Goal: Task Accomplishment & Management: Complete application form

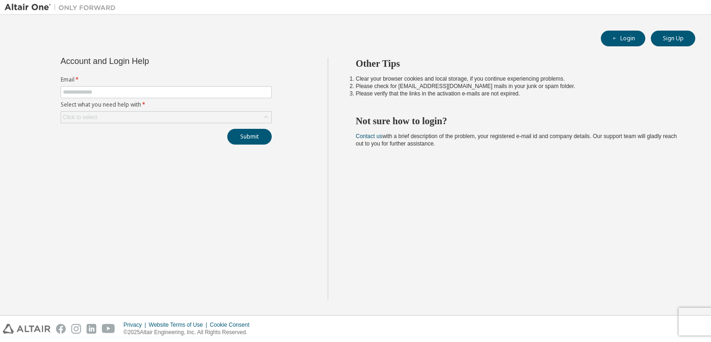
click at [88, 68] on div "Account and Login Help Email * Select what you need help with * Click to select…" at bounding box center [166, 100] width 222 height 87
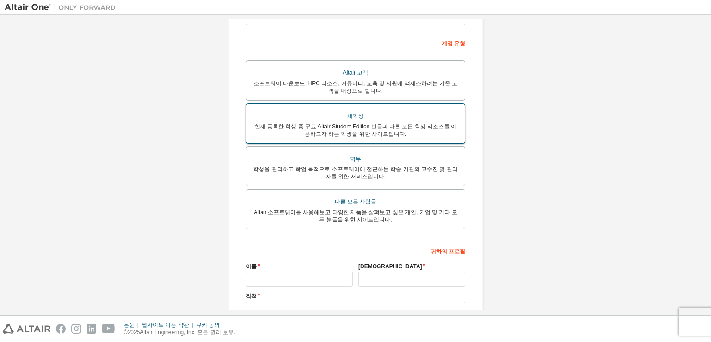
scroll to position [139, 0]
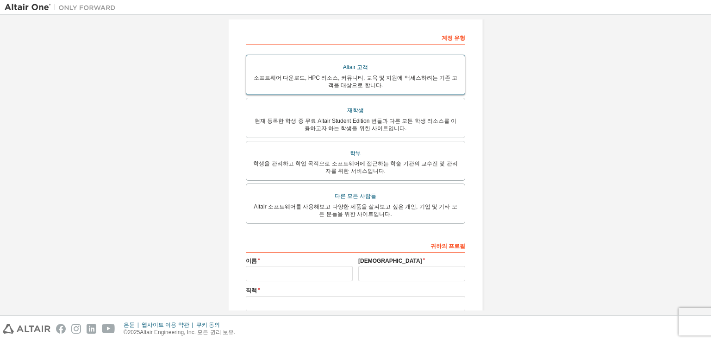
click at [358, 70] on font "Altair 고객" at bounding box center [355, 67] width 25 height 6
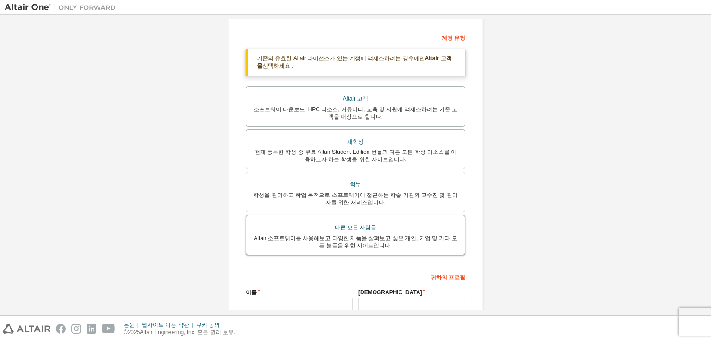
click at [353, 241] on font "Altair 소프트웨어를 사용해보고 다양한 제품을 살펴보고 싶은 개인, 기업 및 기타 모든 분들을 위한 사이트입니다." at bounding box center [355, 242] width 203 height 14
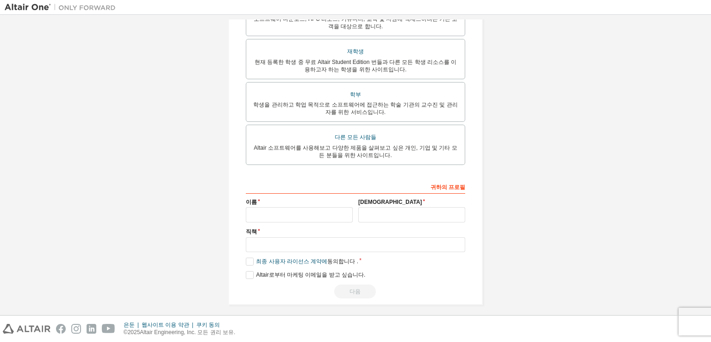
scroll to position [204, 0]
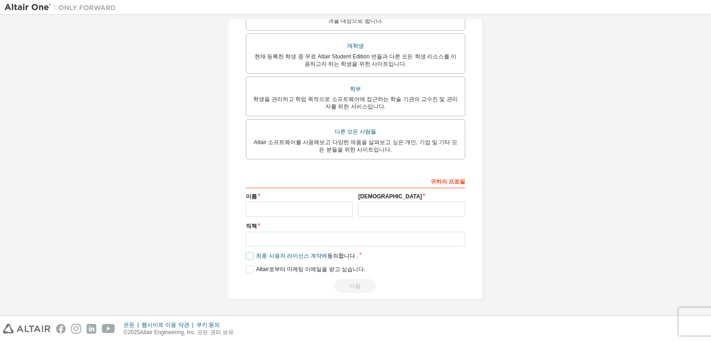
click at [246, 257] on label "최종 사용자 라이선스 계약에 동의합니다 ." at bounding box center [302, 256] width 113 height 8
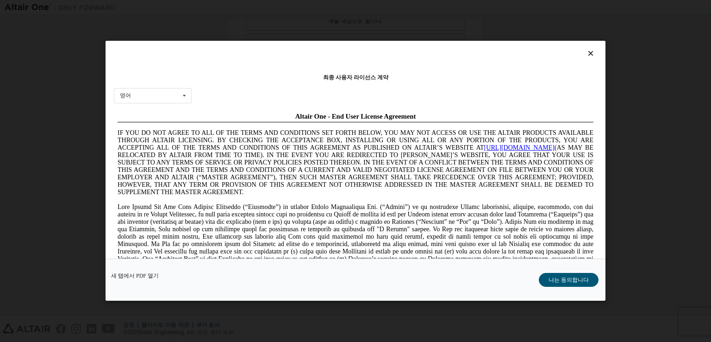
scroll to position [0, 0]
drag, startPoint x: 565, startPoint y: 282, endPoint x: 541, endPoint y: 282, distance: 24.5
click at [565, 281] on font "나는 동의합니다" at bounding box center [569, 280] width 40 height 6
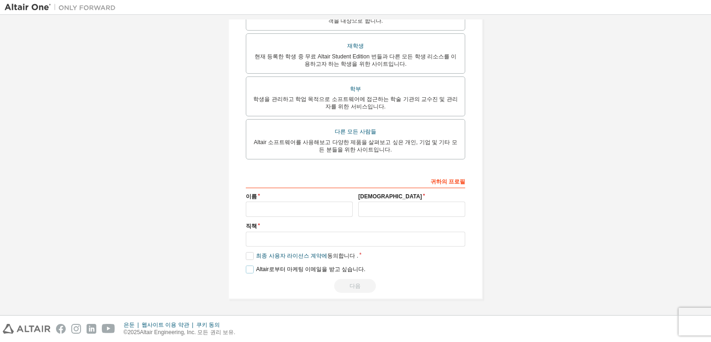
click at [248, 268] on label "Altair로부터 마케팅 이메일을 받고 싶습니다." at bounding box center [305, 269] width 119 height 8
click at [256, 270] on font "Altair로부터 마케팅 이메일을 받고 싶습니다." at bounding box center [310, 269] width 109 height 6
click at [292, 204] on input "text" at bounding box center [299, 208] width 107 height 15
type input "*"
type input "**"
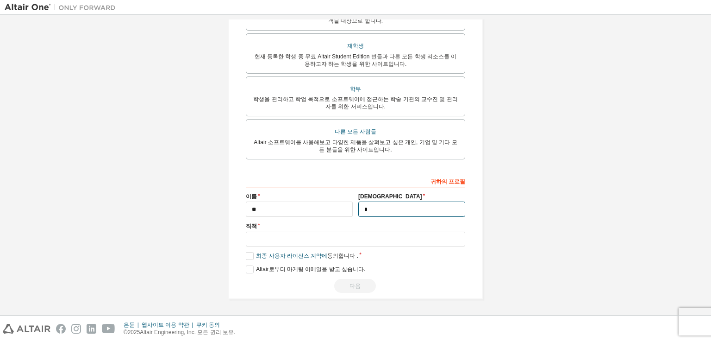
type input "*"
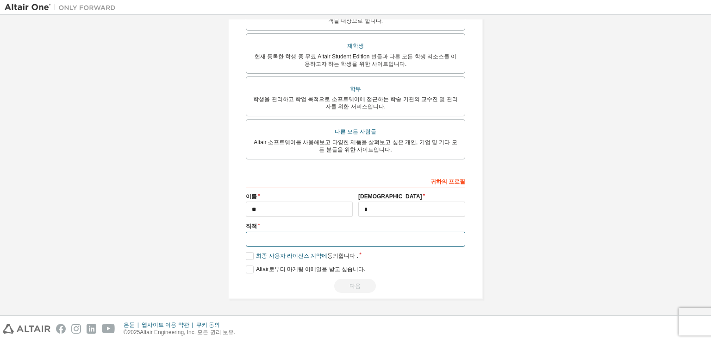
click at [321, 237] on input "text" at bounding box center [356, 239] width 220 height 15
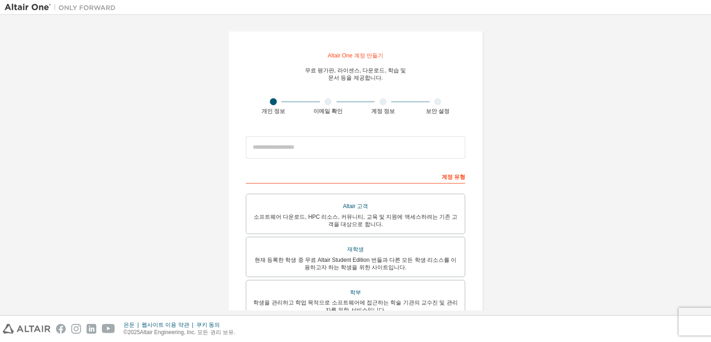
type input "***"
click at [327, 280] on label "학부 학생을 관리하고 학업 목적으로 소프트웨어에 접근하는 학술 기관의 교수진 및 관리자를 위한 서비스입니다." at bounding box center [356, 300] width 220 height 40
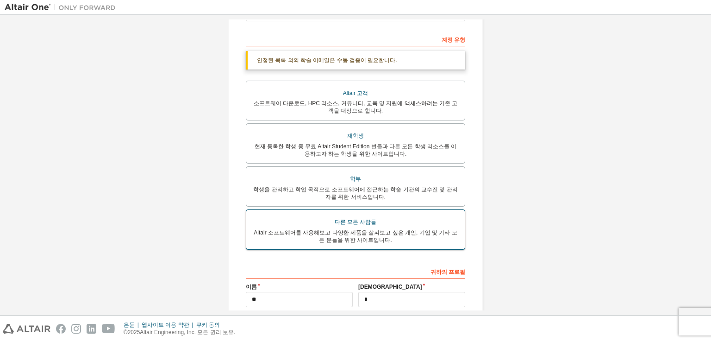
click at [383, 225] on div "다른 모든 사람들" at bounding box center [355, 221] width 207 height 13
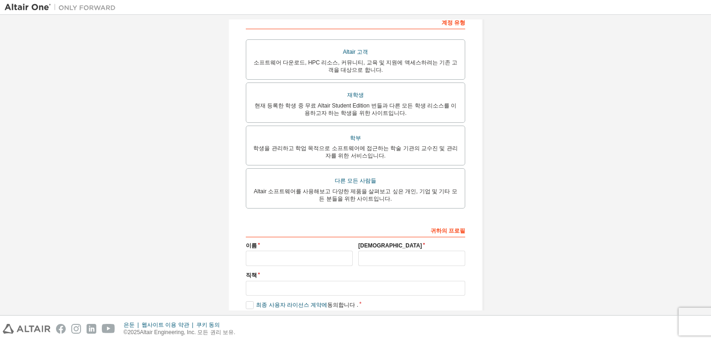
scroll to position [141, 0]
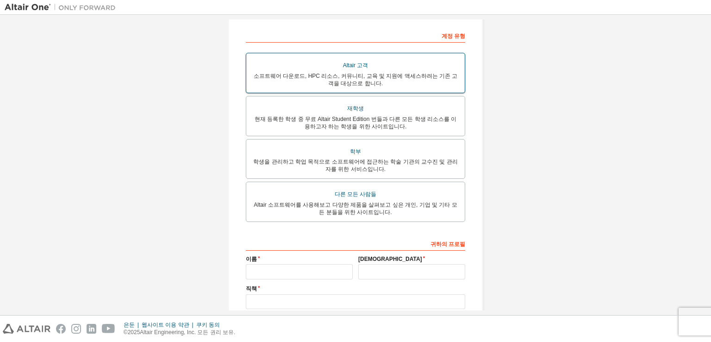
click at [387, 67] on div "Altair 고객" at bounding box center [355, 65] width 207 height 13
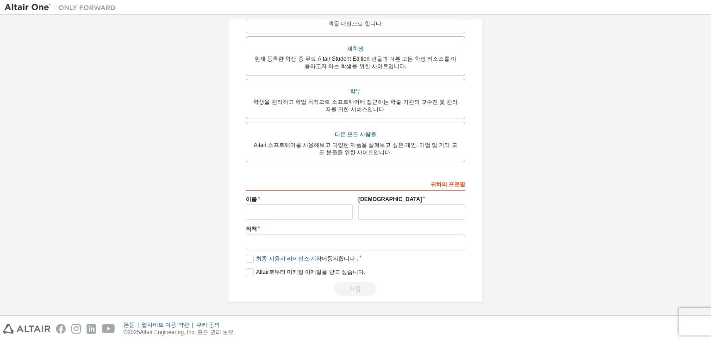
scroll to position [233, 0]
click at [289, 203] on div "이름" at bounding box center [299, 206] width 113 height 24
click at [288, 207] on input "text" at bounding box center [299, 210] width 107 height 15
type input "**"
click at [370, 207] on input "text" at bounding box center [411, 210] width 107 height 15
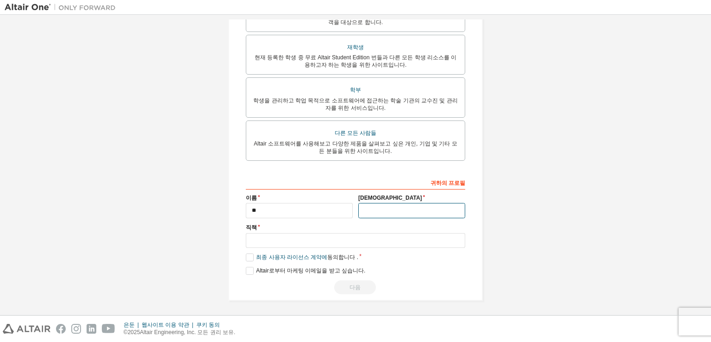
type input "*"
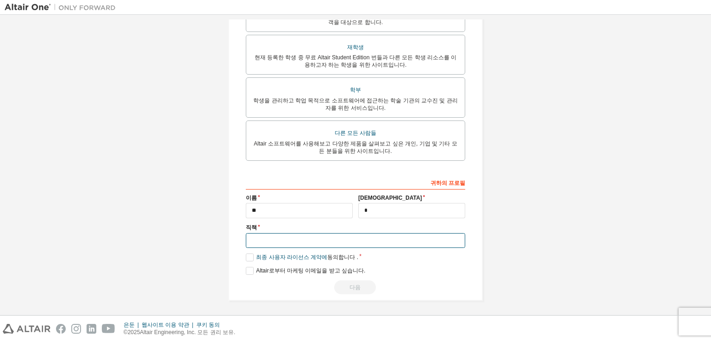
click at [328, 236] on input "text" at bounding box center [356, 240] width 220 height 15
type input "***"
click at [268, 258] on font "최종 사용자 라이선스 계약에" at bounding box center [291, 257] width 71 height 6
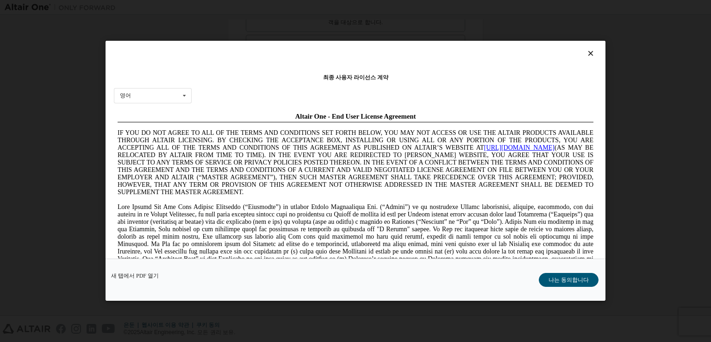
scroll to position [0, 0]
click at [561, 284] on button "나는 동의합니다" at bounding box center [569, 280] width 60 height 14
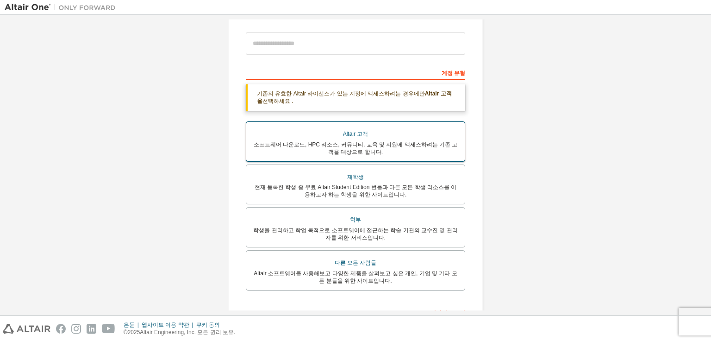
scroll to position [48, 0]
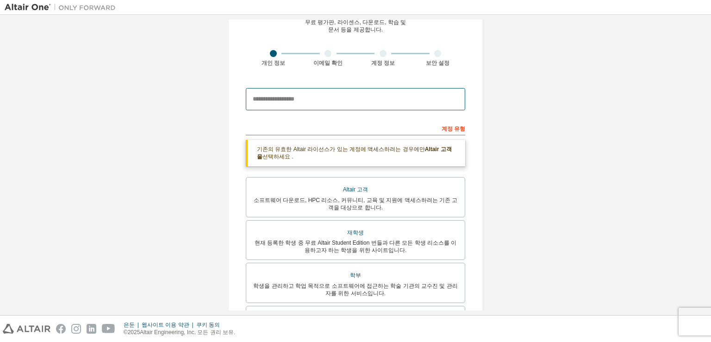
click at [305, 95] on input "email" at bounding box center [356, 99] width 220 height 22
type input "**********"
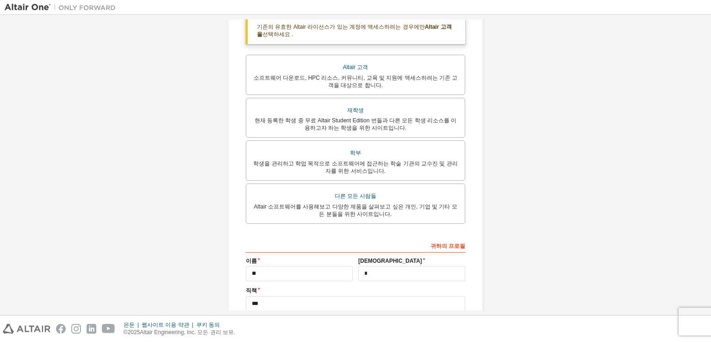
scroll to position [233, 0]
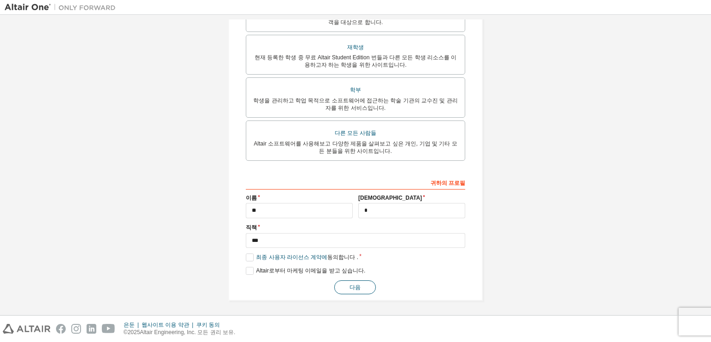
click at [369, 290] on button "다음" at bounding box center [355, 287] width 42 height 14
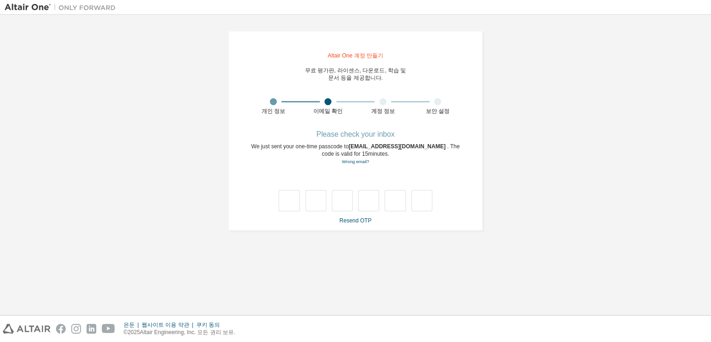
scroll to position [0, 0]
click at [364, 255] on div "**********" at bounding box center [356, 164] width 702 height 291
click at [286, 201] on input "text" at bounding box center [289, 200] width 21 height 21
type input "*"
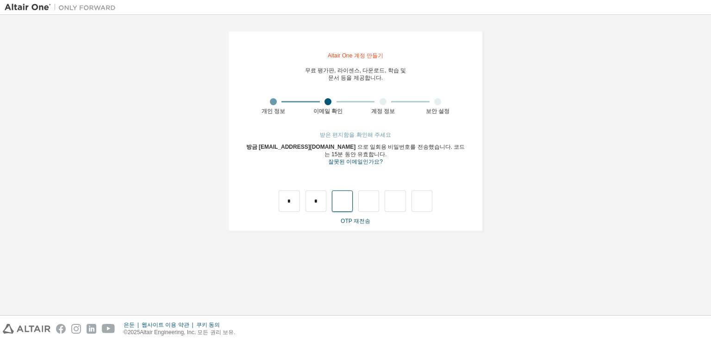
type input "*"
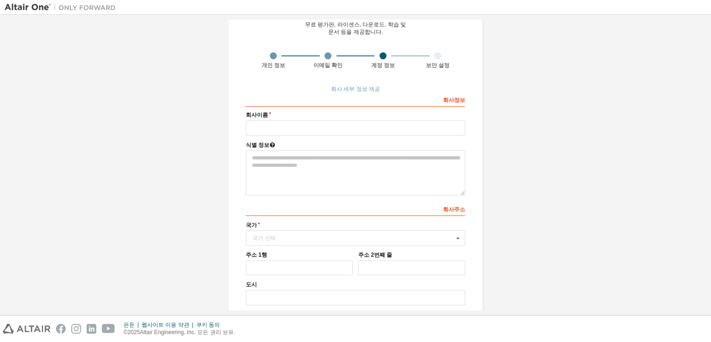
scroll to position [46, 0]
click at [409, 130] on input "text" at bounding box center [356, 127] width 220 height 15
type input "*"
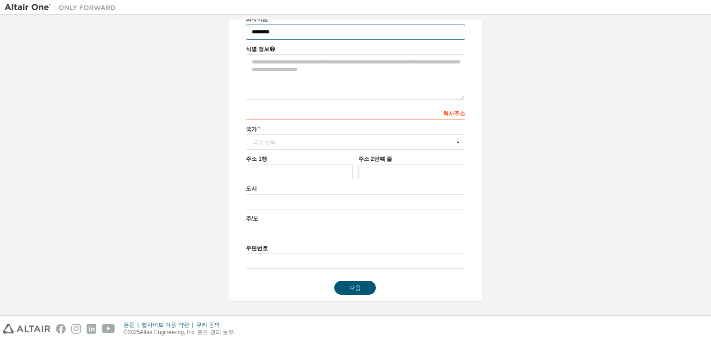
scroll to position [142, 0]
type input "********"
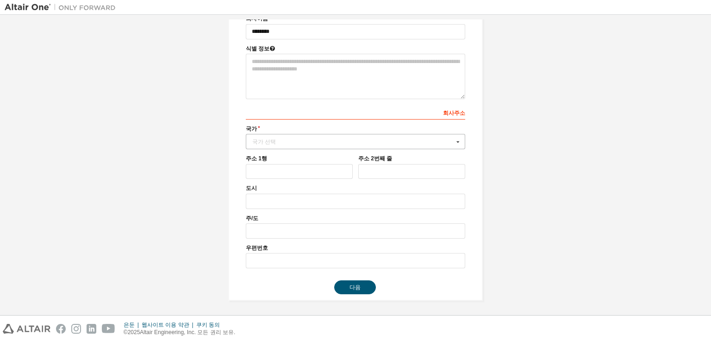
click at [272, 143] on div "국가 선택" at bounding box center [352, 142] width 201 height 6
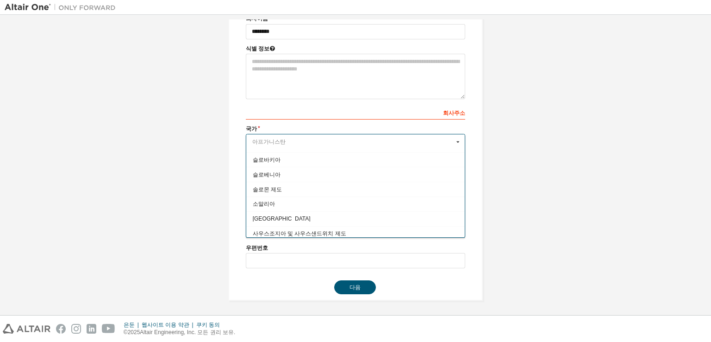
scroll to position [2965, 0]
type input "*"
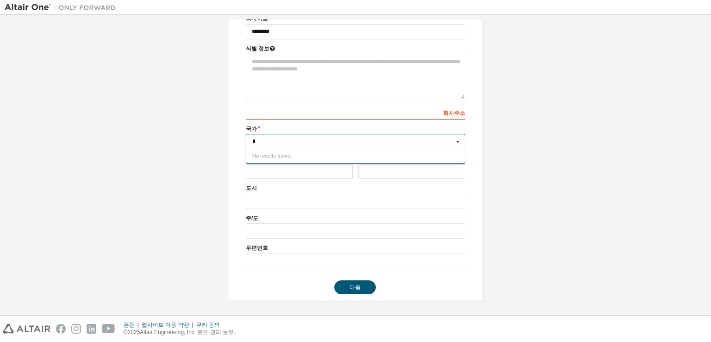
scroll to position [0, 0]
type input "*"
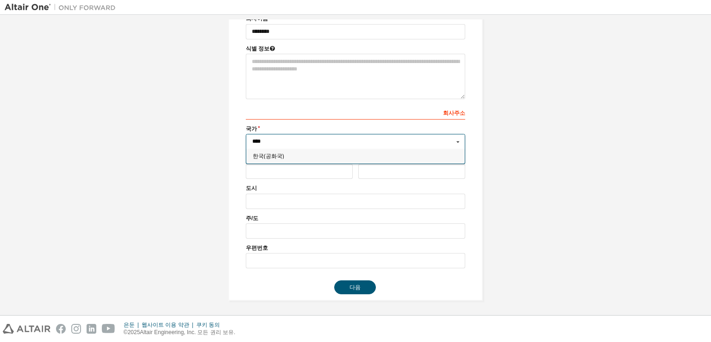
type input "*****"
type input "***"
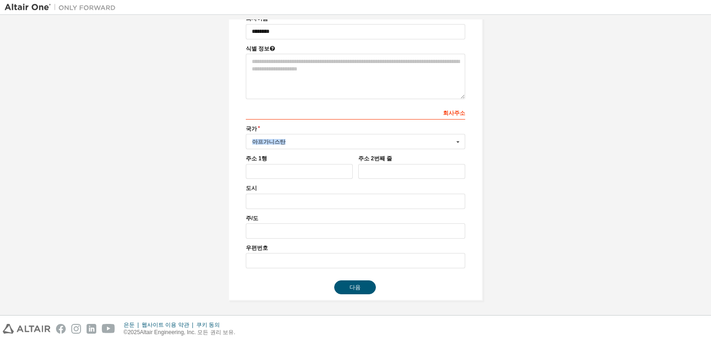
drag, startPoint x: 448, startPoint y: 139, endPoint x: 0, endPoint y: 140, distance: 448.3
click at [0, 140] on div "Altair One 계정 만들기 무료 평가판, 라이센스, 다운로드, 학습 및 문서 등을 제공합니다. 개인 정보 이메일 확인 계정 정보 보안 설…" at bounding box center [355, 165] width 711 height 300
click at [458, 140] on icon at bounding box center [458, 141] width 12 height 14
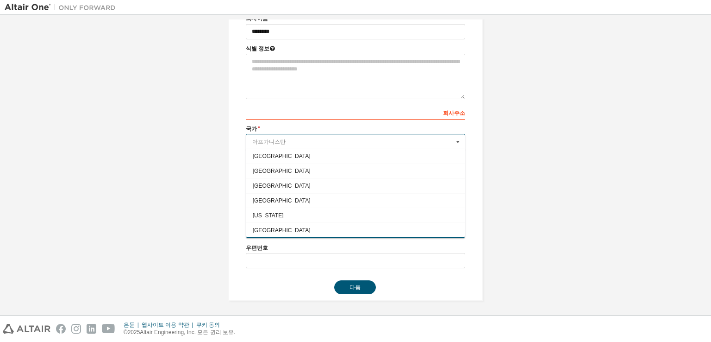
scroll to position [1581, 0]
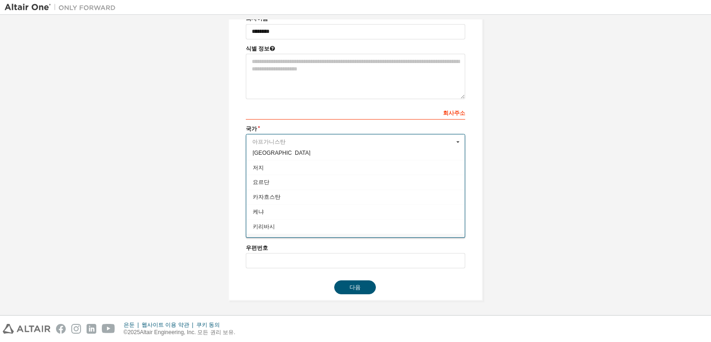
drag, startPoint x: 369, startPoint y: 144, endPoint x: 232, endPoint y: 133, distance: 137.1
click at [237, 133] on div "Altair One 계정 만들기 무료 평가판, 라이센스, 다운로드, 학습 및 문서 등을 제공합니다. 개인 정보 이메일 확인 계정 정보 보안 설…" at bounding box center [355, 94] width 255 height 412
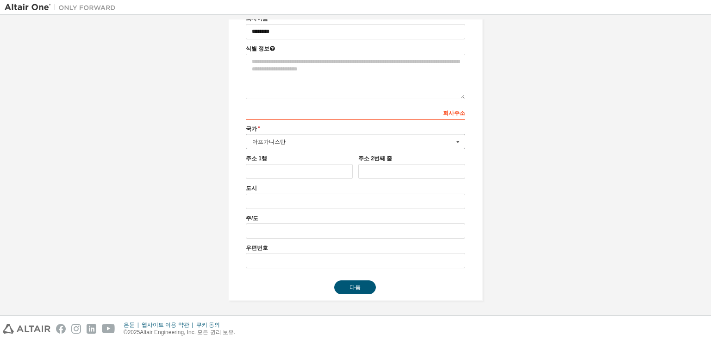
type input "*"
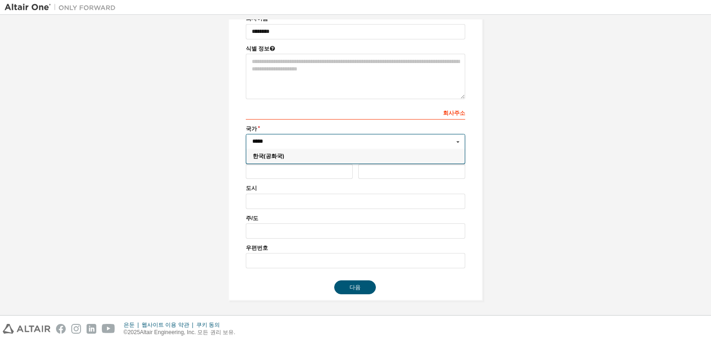
type input "*****"
click at [255, 155] on font "한국(공화국)" at bounding box center [268, 156] width 31 height 6
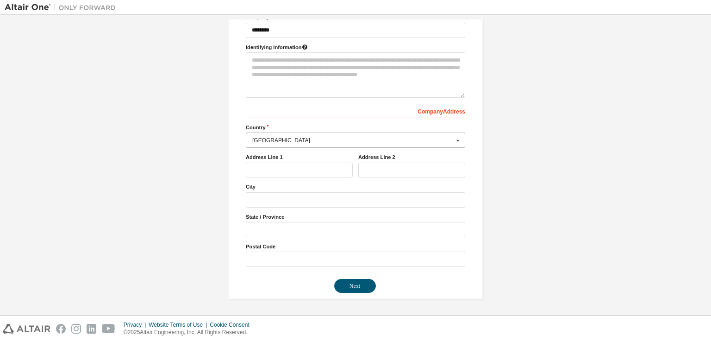
scroll to position [139, 0]
click at [296, 140] on div "Afghanistan" at bounding box center [352, 143] width 201 height 6
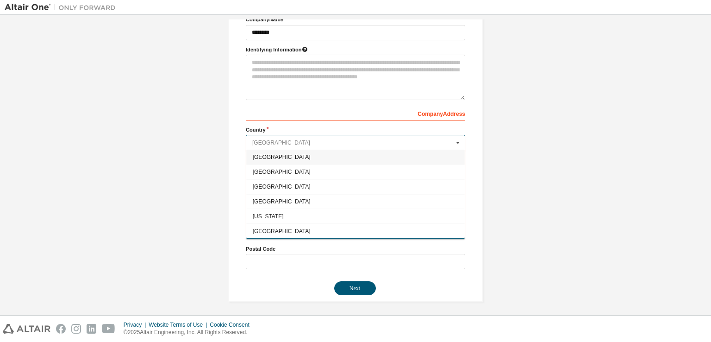
drag, startPoint x: 296, startPoint y: 139, endPoint x: 15, endPoint y: 145, distance: 281.6
click at [17, 145] on div "Create an Altair One Account For Free Trials, Licenses, Downloads, Learning & D…" at bounding box center [356, 97] width 702 height 432
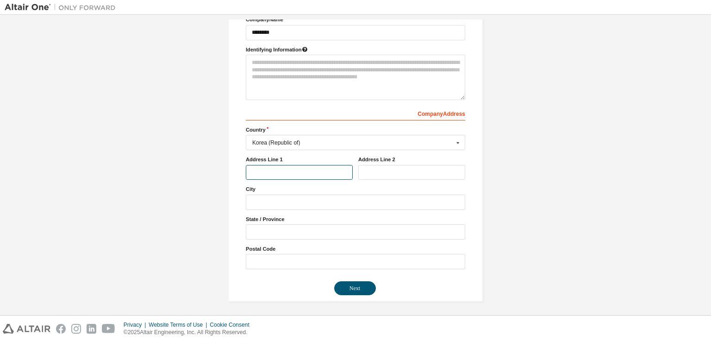
click at [304, 174] on input "text" at bounding box center [299, 172] width 107 height 15
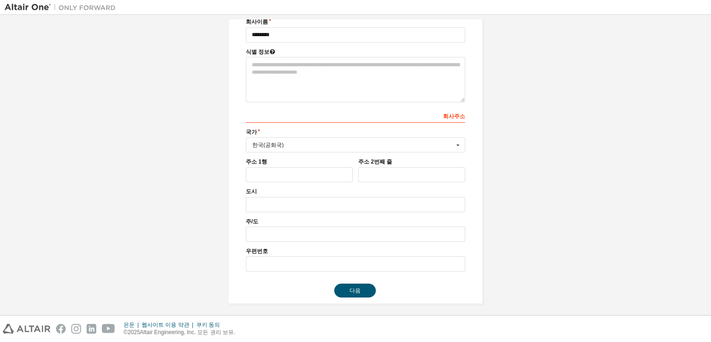
scroll to position [142, 0]
click at [511, 206] on div "Altair One 계정 만들기 무료 평가판, 라이센스, 다운로드, 학습 및 문서 등을 제공합니다. 개인 정보 이메일 확인 계정 정보 보안 설…" at bounding box center [356, 94] width 702 height 434
click at [337, 286] on button "다음" at bounding box center [355, 287] width 42 height 14
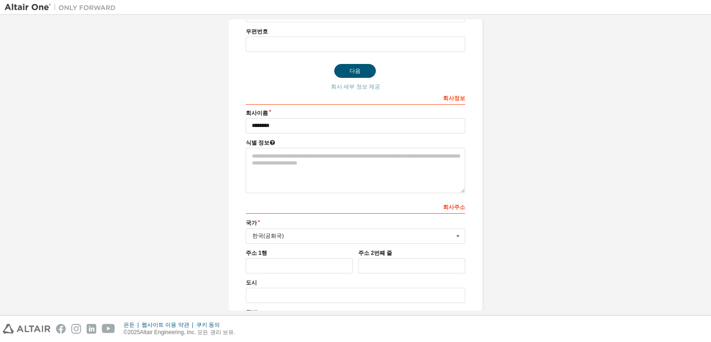
scroll to position [0, 0]
